Goal: Task Accomplishment & Management: Manage account settings

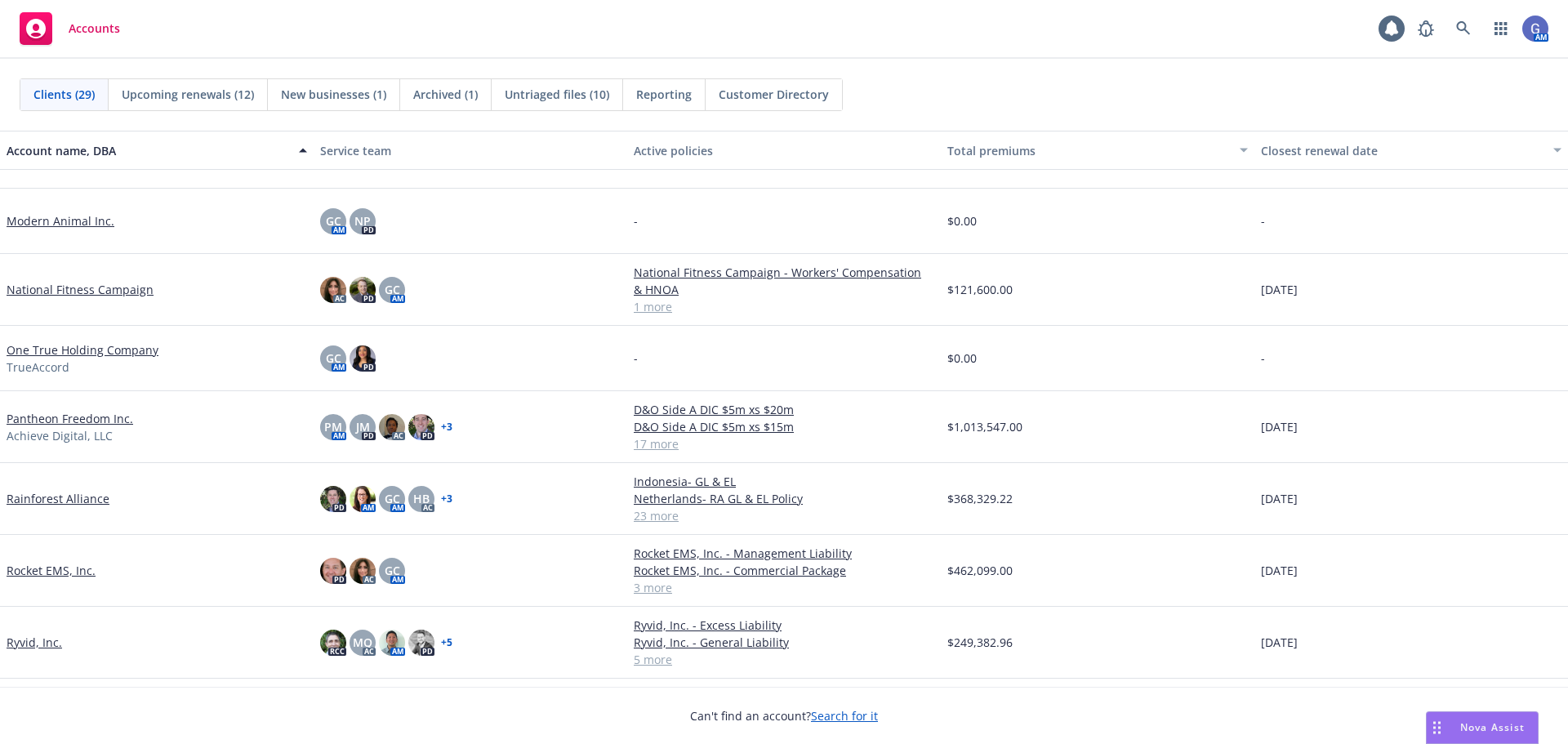
scroll to position [735, 0]
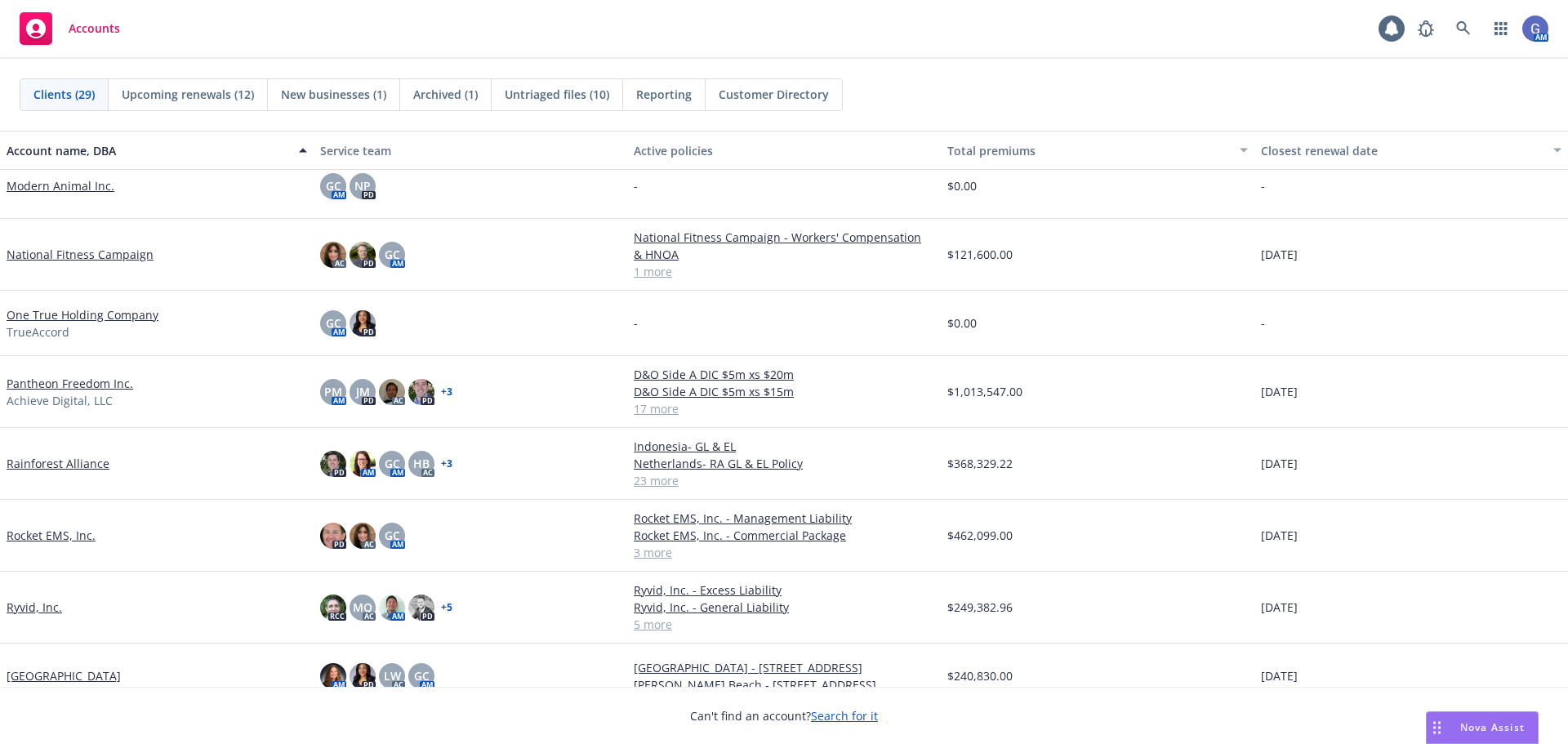
click at [68, 458] on link "Rainforest Alliance" at bounding box center [58, 464] width 103 height 17
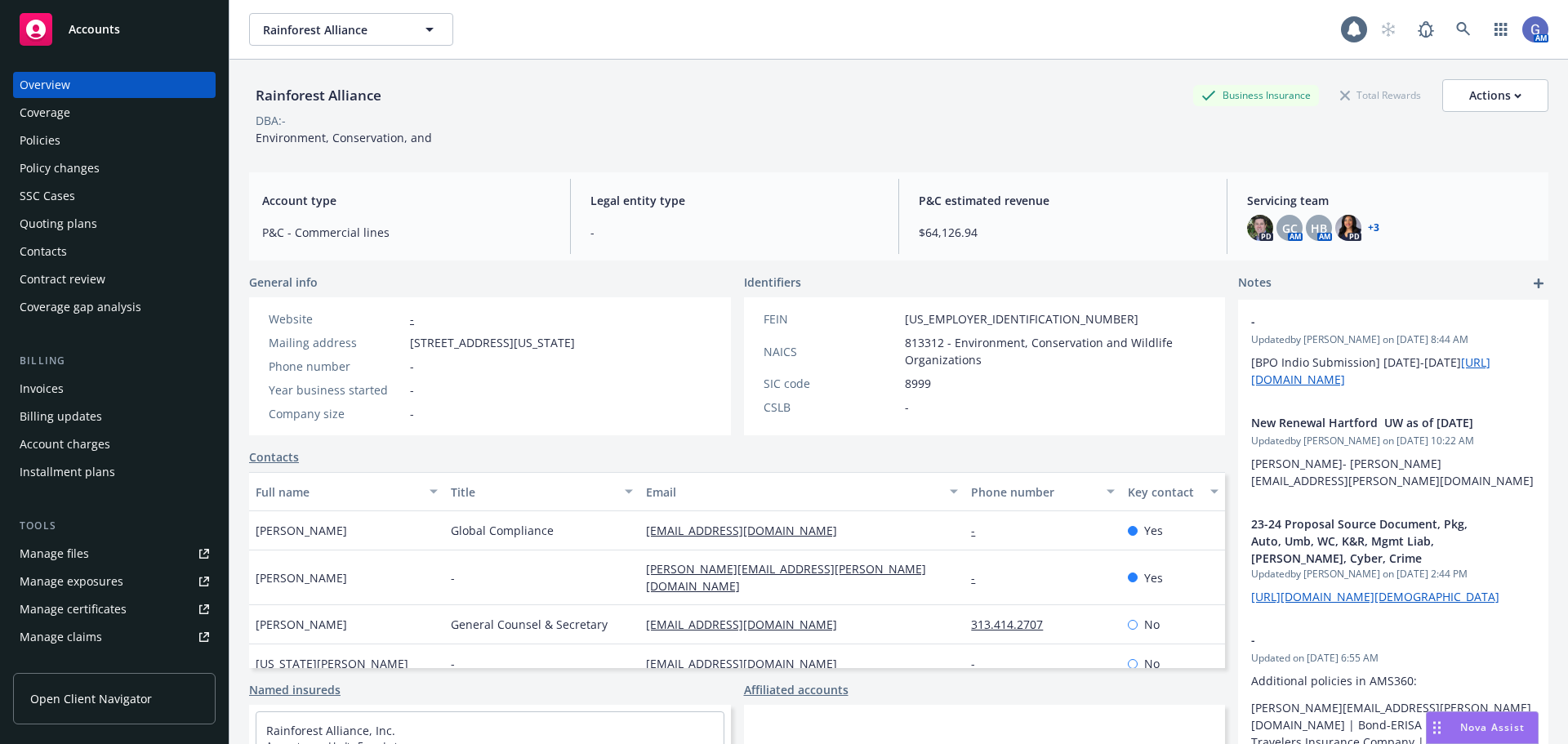
click at [44, 215] on div "Quoting plans" at bounding box center [58, 223] width 78 height 26
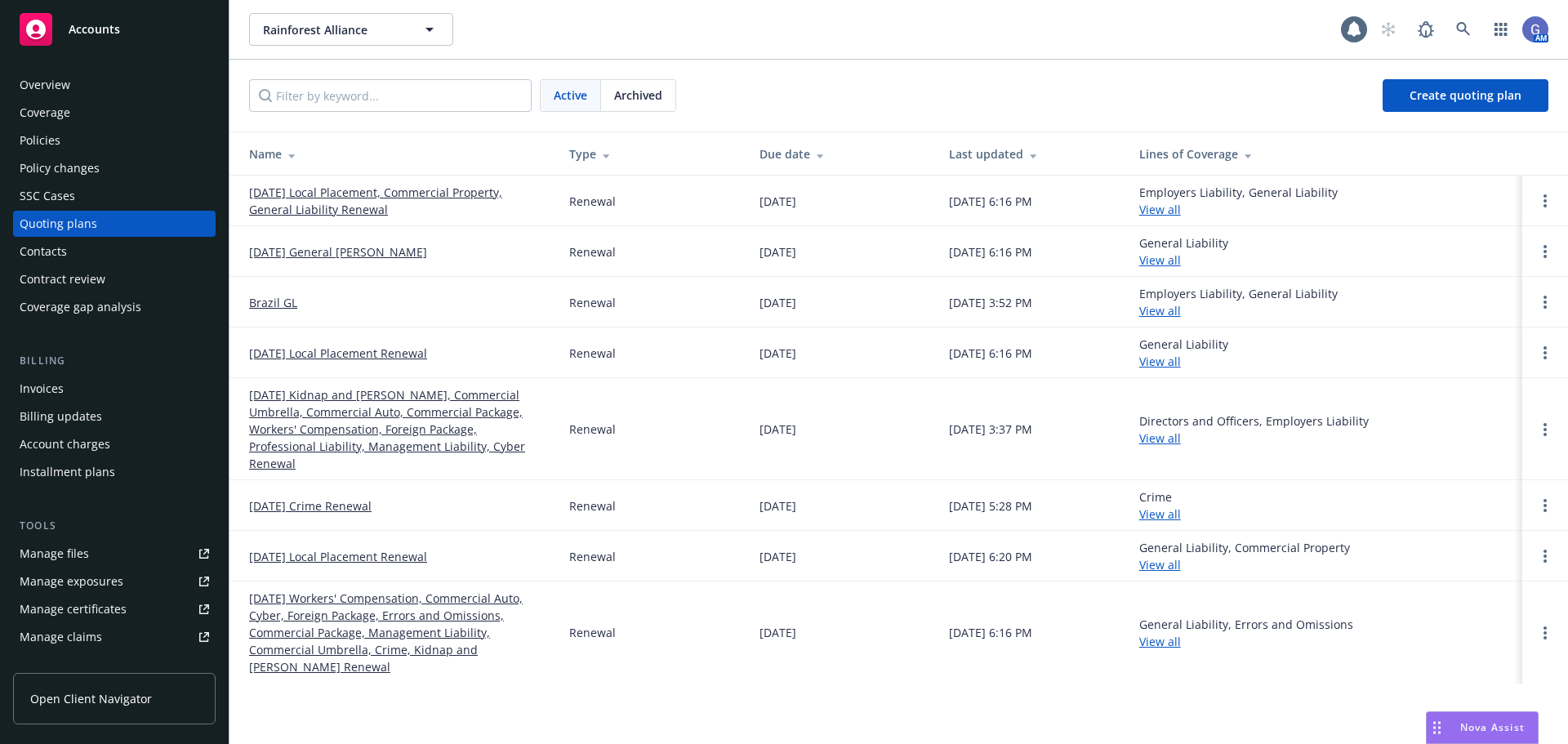
click at [365, 399] on link "[DATE] Kidnap and [PERSON_NAME], Commercial Umbrella, Commercial Auto, Commerci…" at bounding box center [396, 429] width 294 height 86
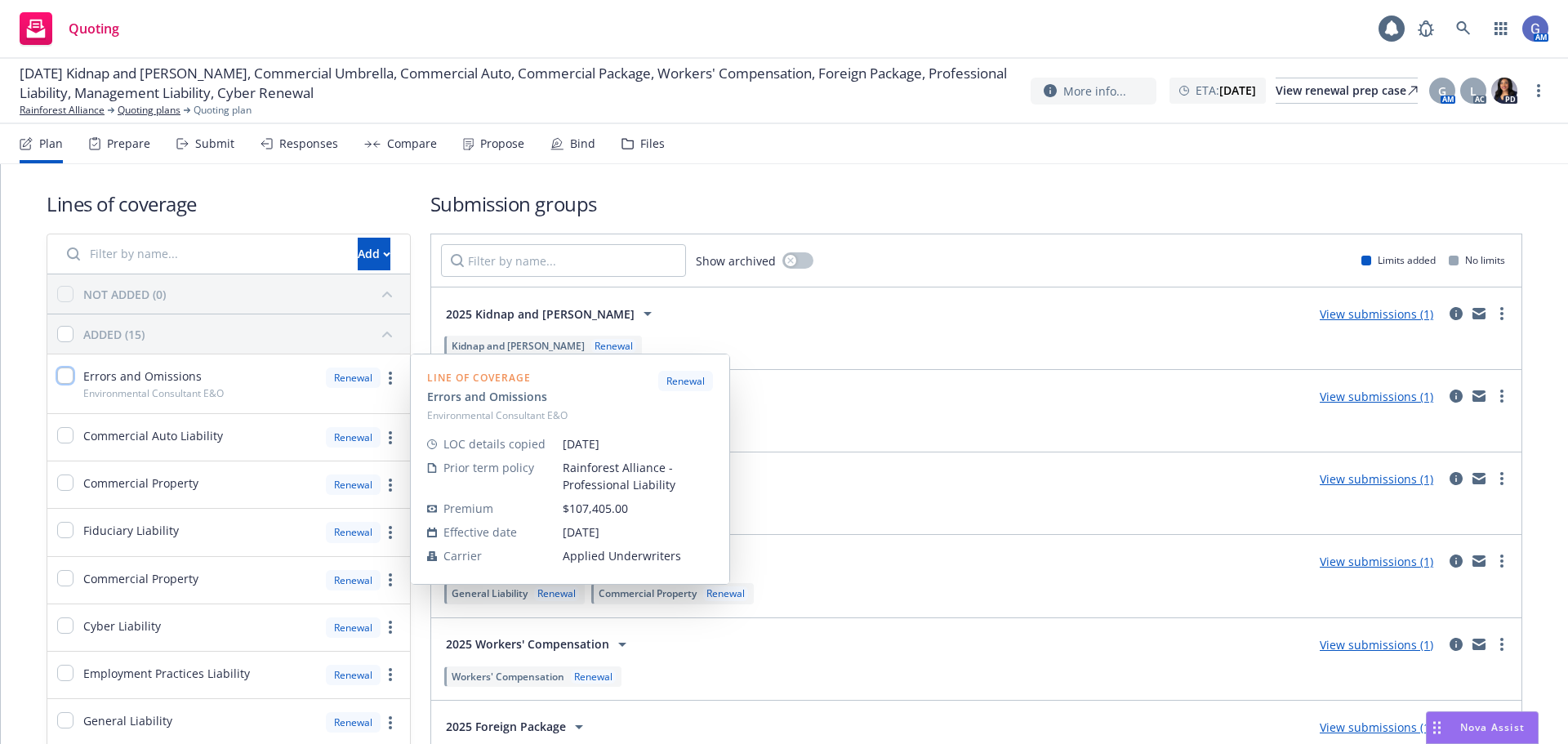
click at [68, 377] on input "checkbox" at bounding box center [65, 375] width 16 height 16
checkbox input "true"
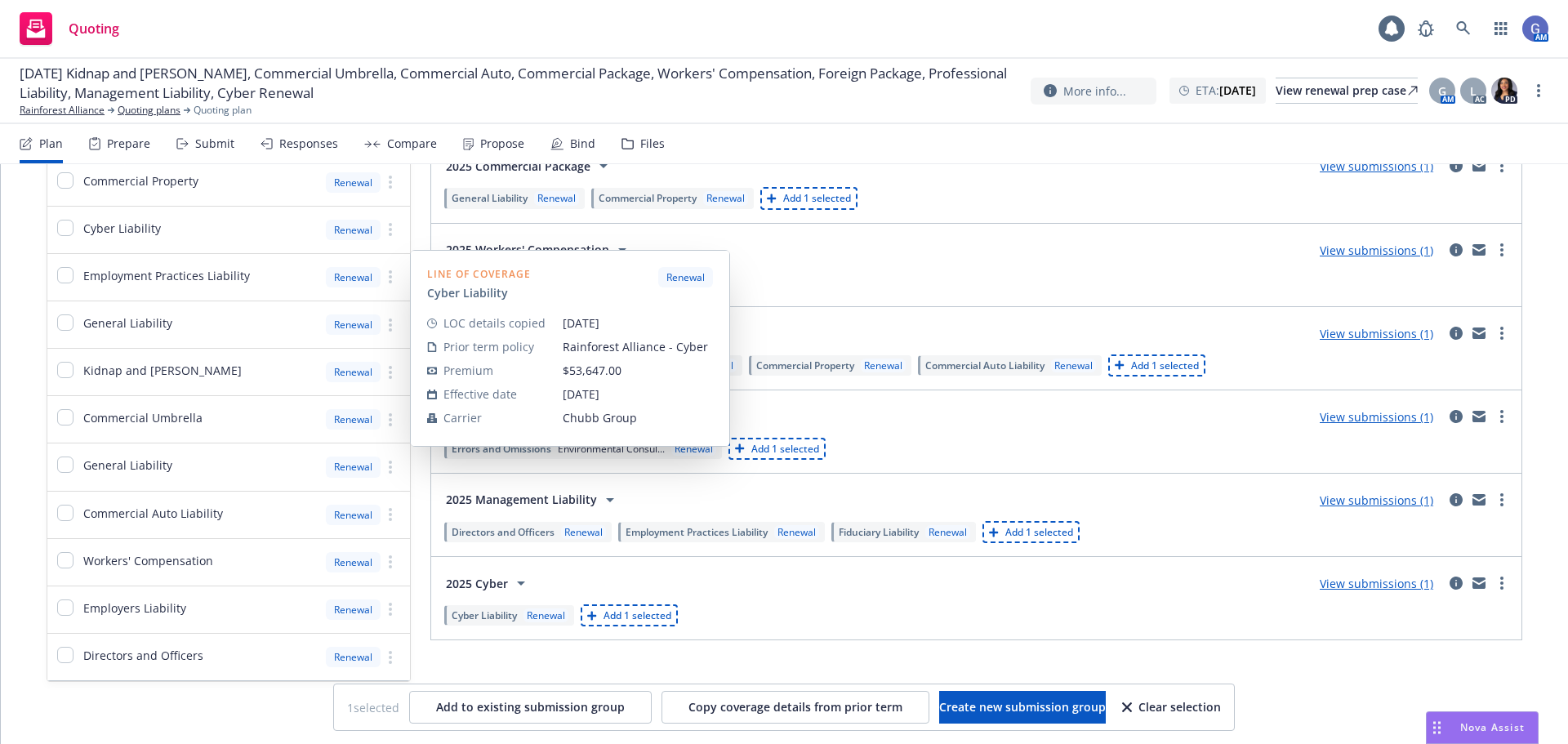
scroll to position [408, 0]
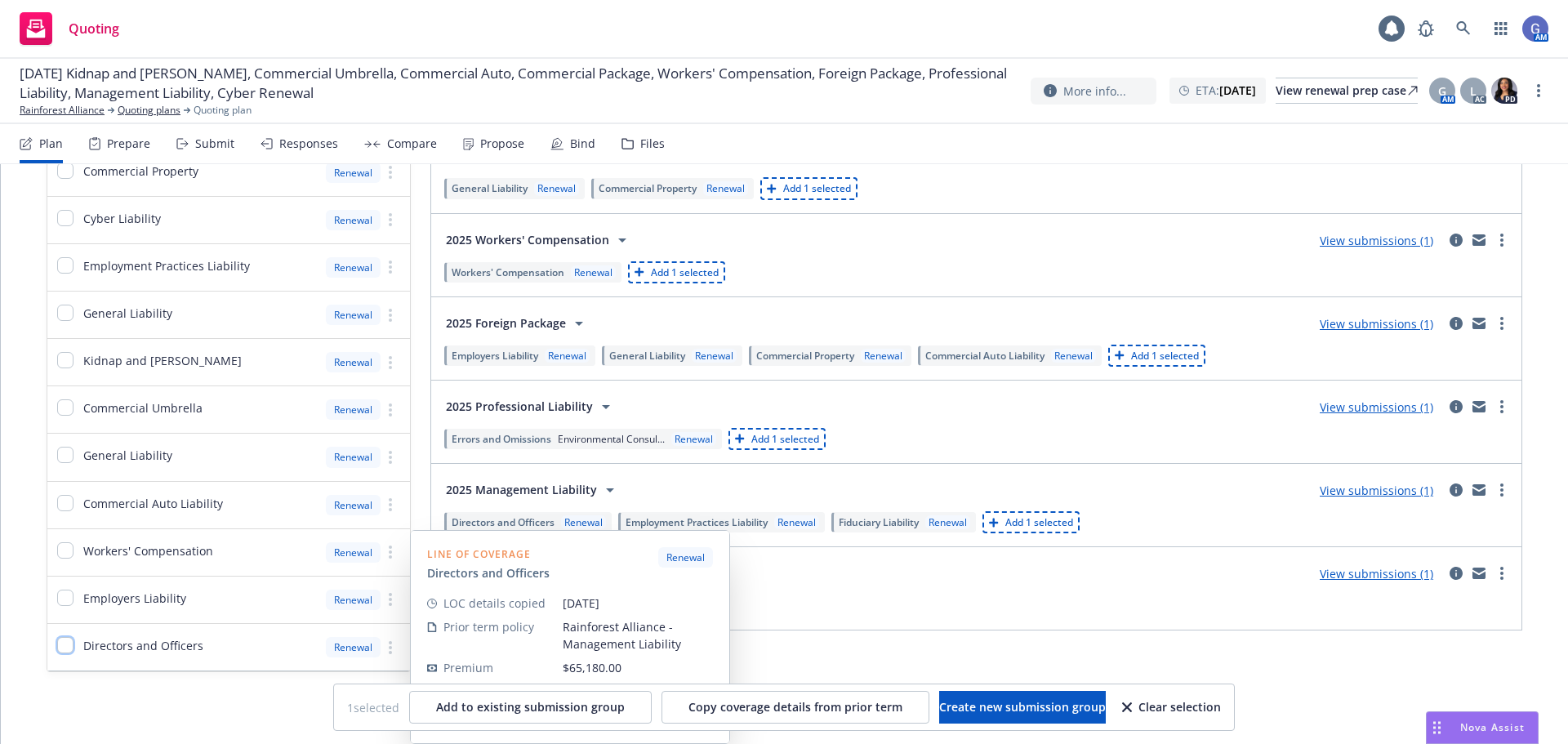
click at [65, 645] on input "checkbox" at bounding box center [65, 644] width 16 height 16
checkbox input "true"
click at [68, 598] on input "checkbox" at bounding box center [65, 597] width 16 height 16
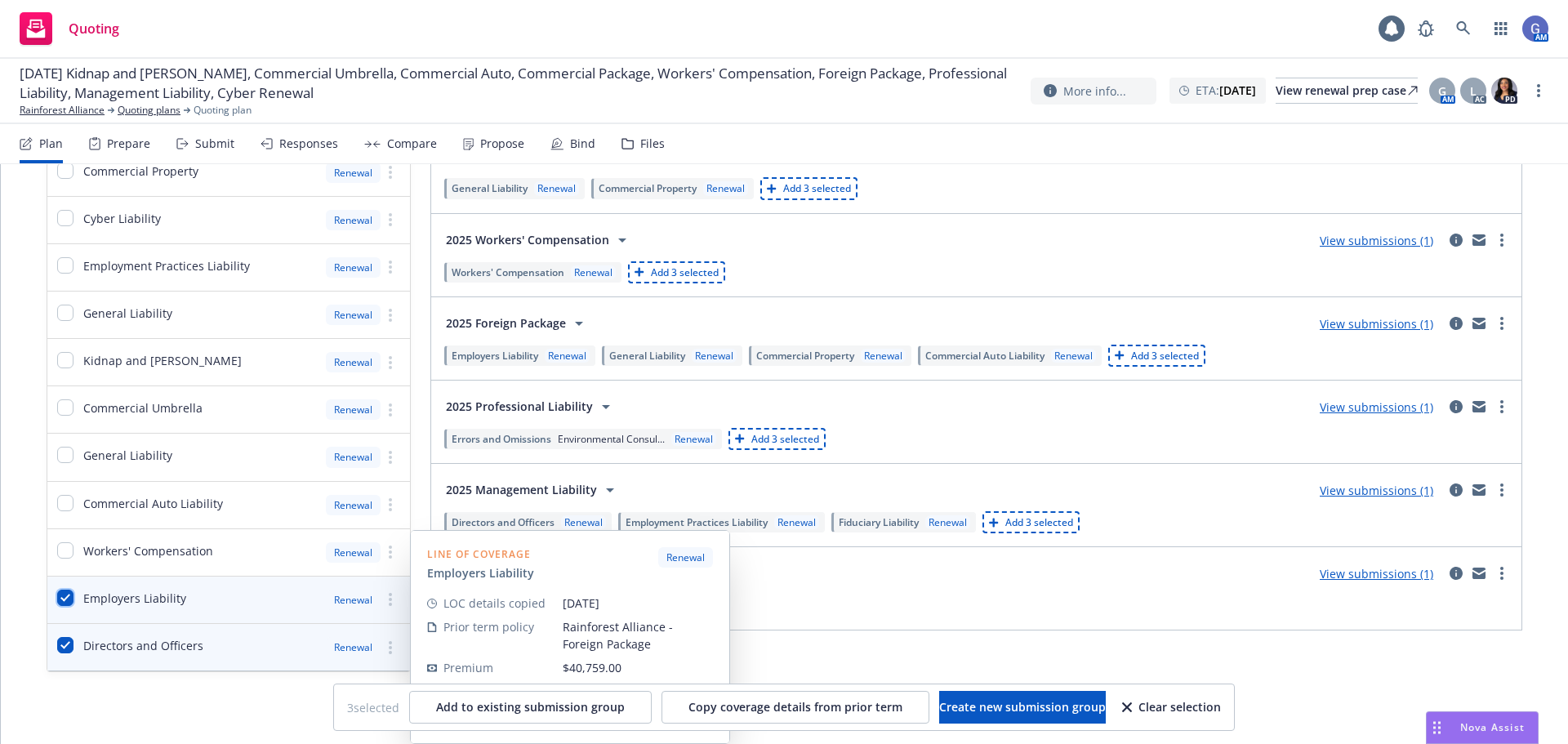
click at [68, 598] on input "checkbox" at bounding box center [65, 597] width 16 height 16
checkbox input "false"
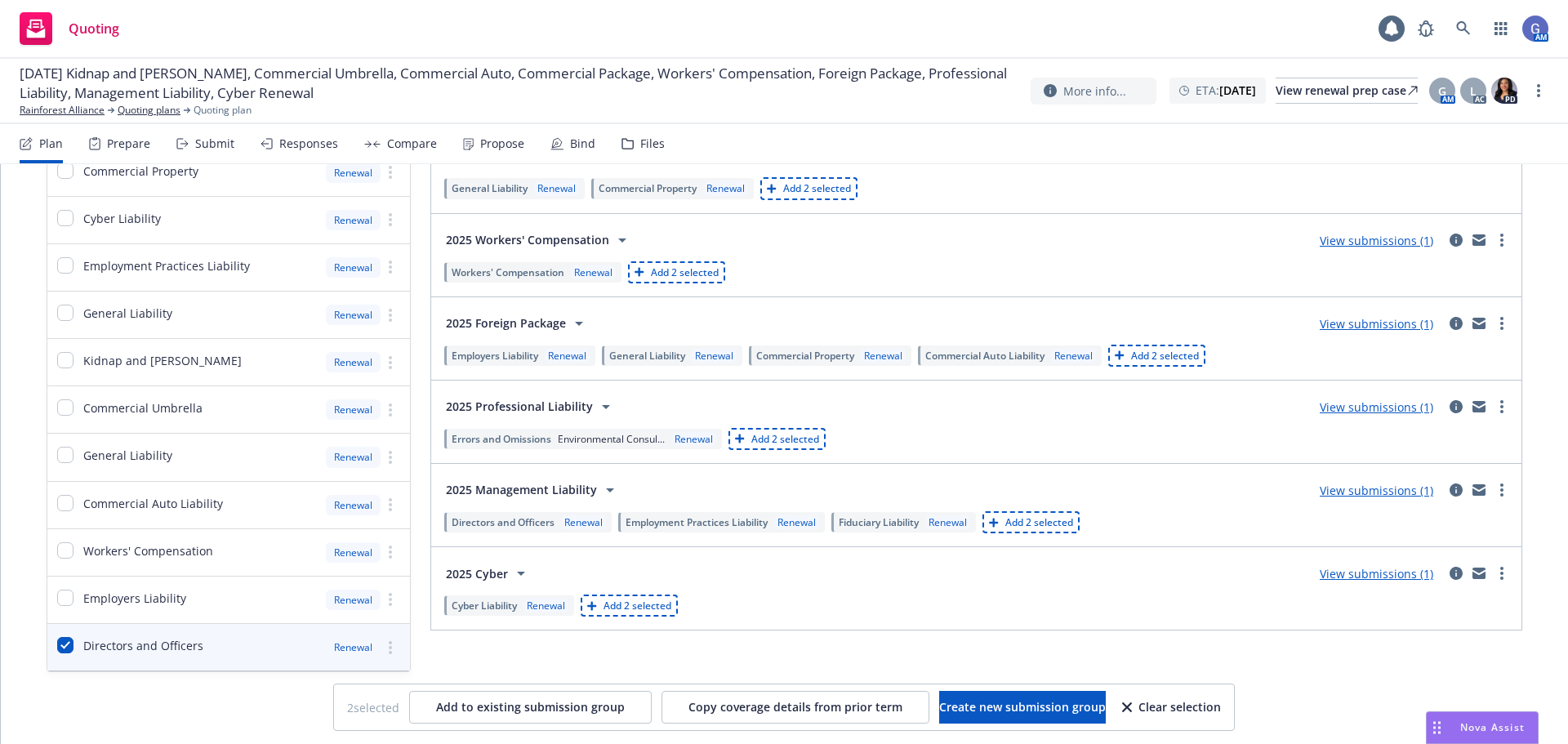
click at [1167, 702] on div "Clear selection" at bounding box center [1172, 707] width 99 height 31
checkbox input "false"
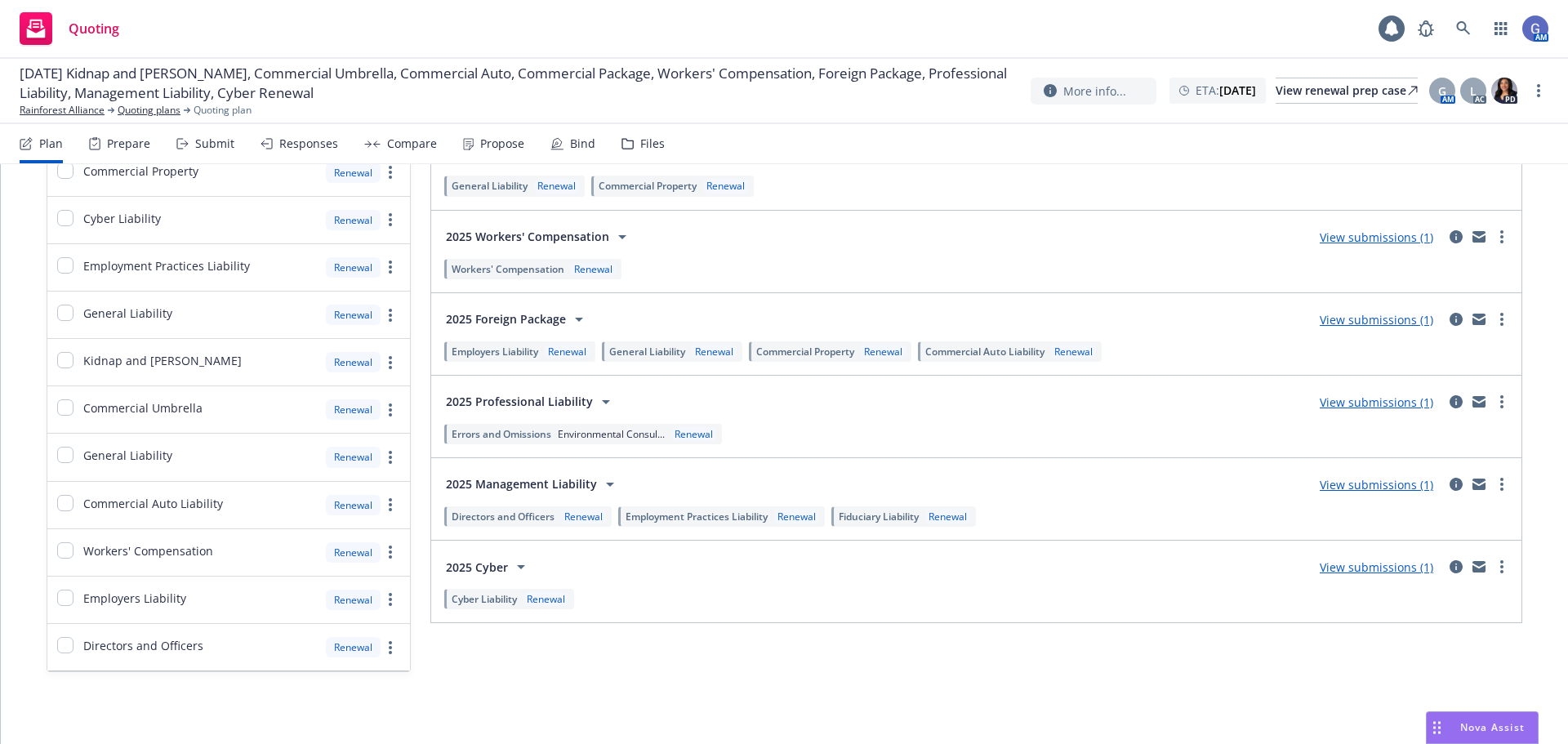
click at [1335, 483] on link "View submissions (1)" at bounding box center [1376, 484] width 113 height 16
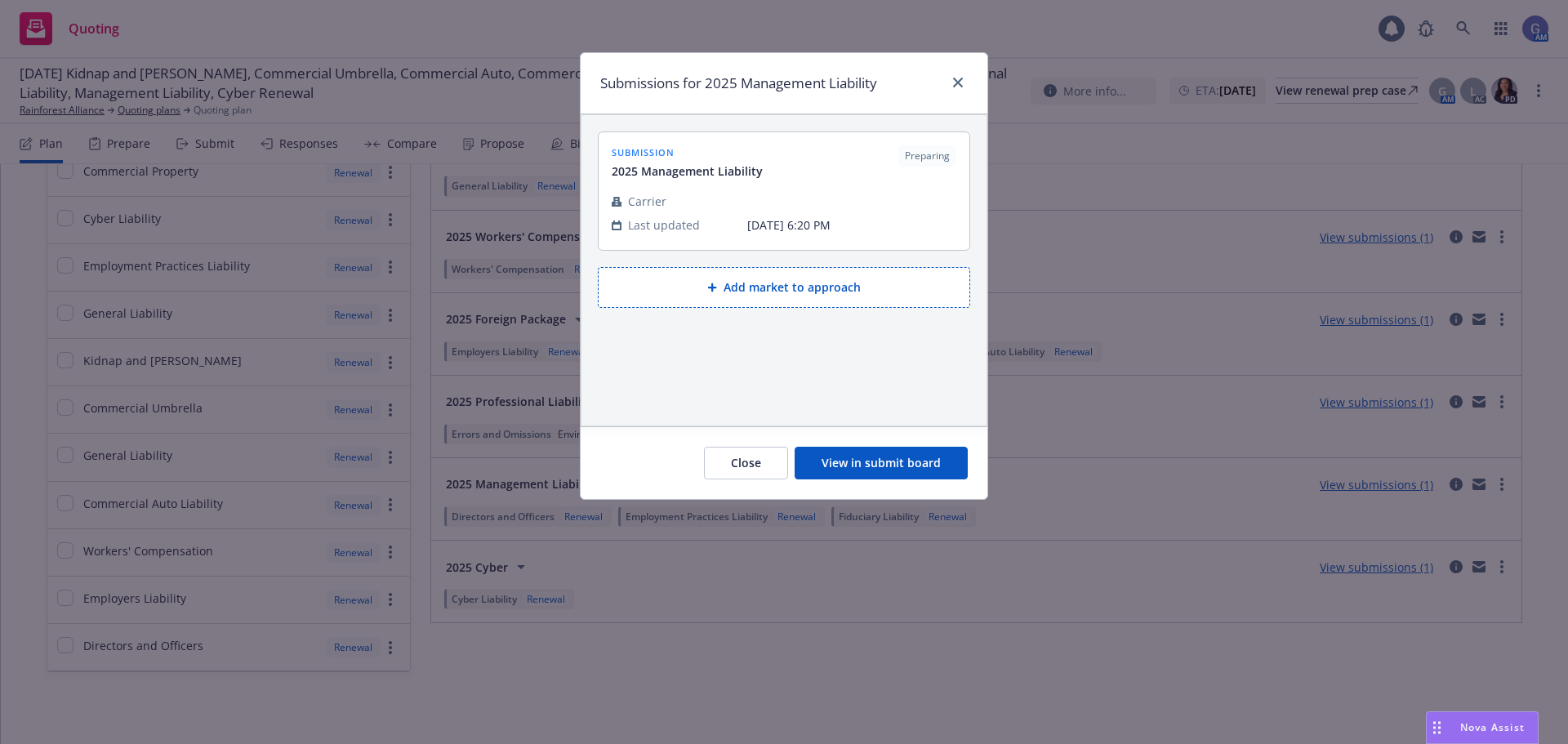
click at [902, 460] on button "View in submit board" at bounding box center [881, 463] width 173 height 33
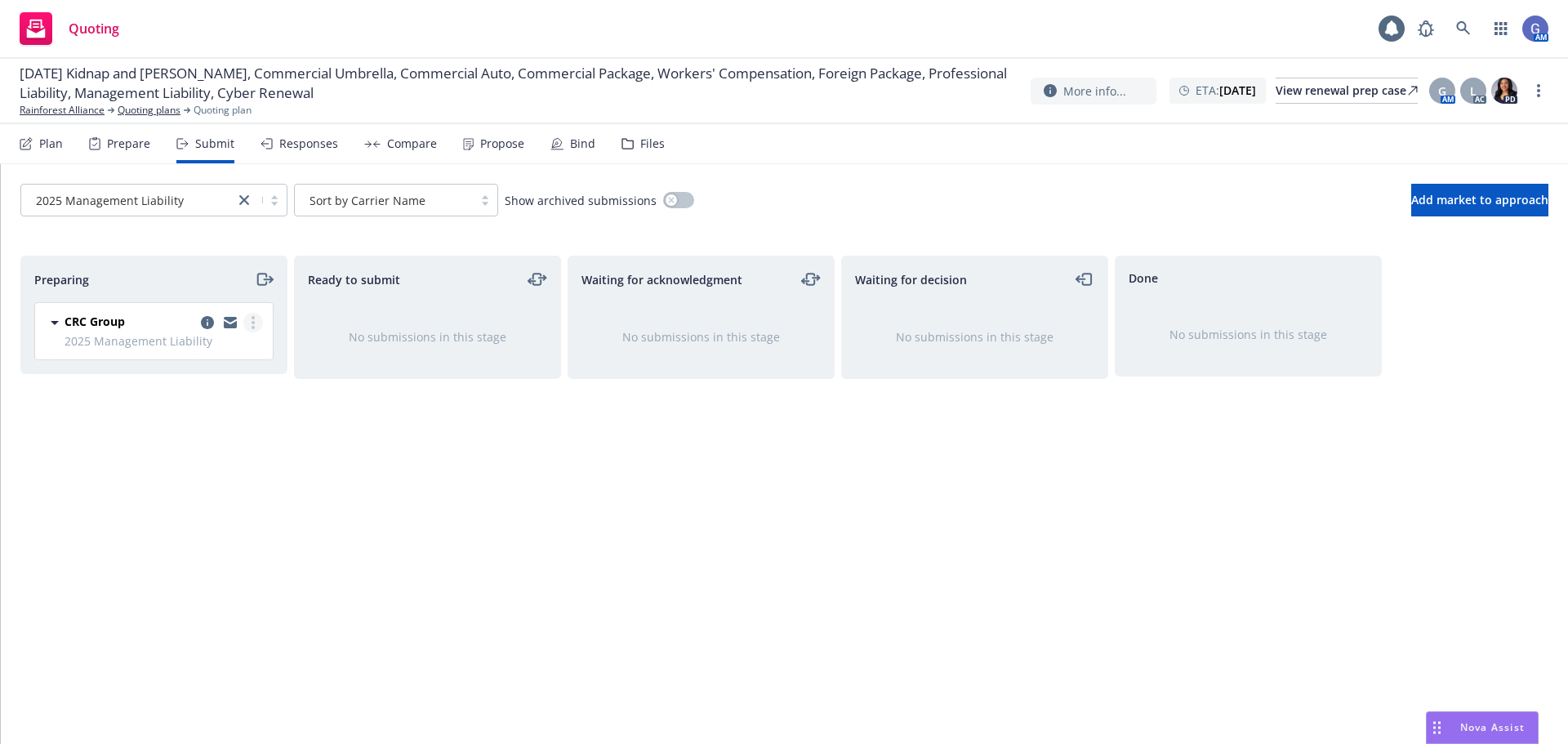
click at [248, 326] on link "more" at bounding box center [252, 322] width 20 height 20
click at [215, 553] on span "Copy logging email" at bounding box center [170, 551] width 143 height 16
